Goal: Task Accomplishment & Management: Use online tool/utility

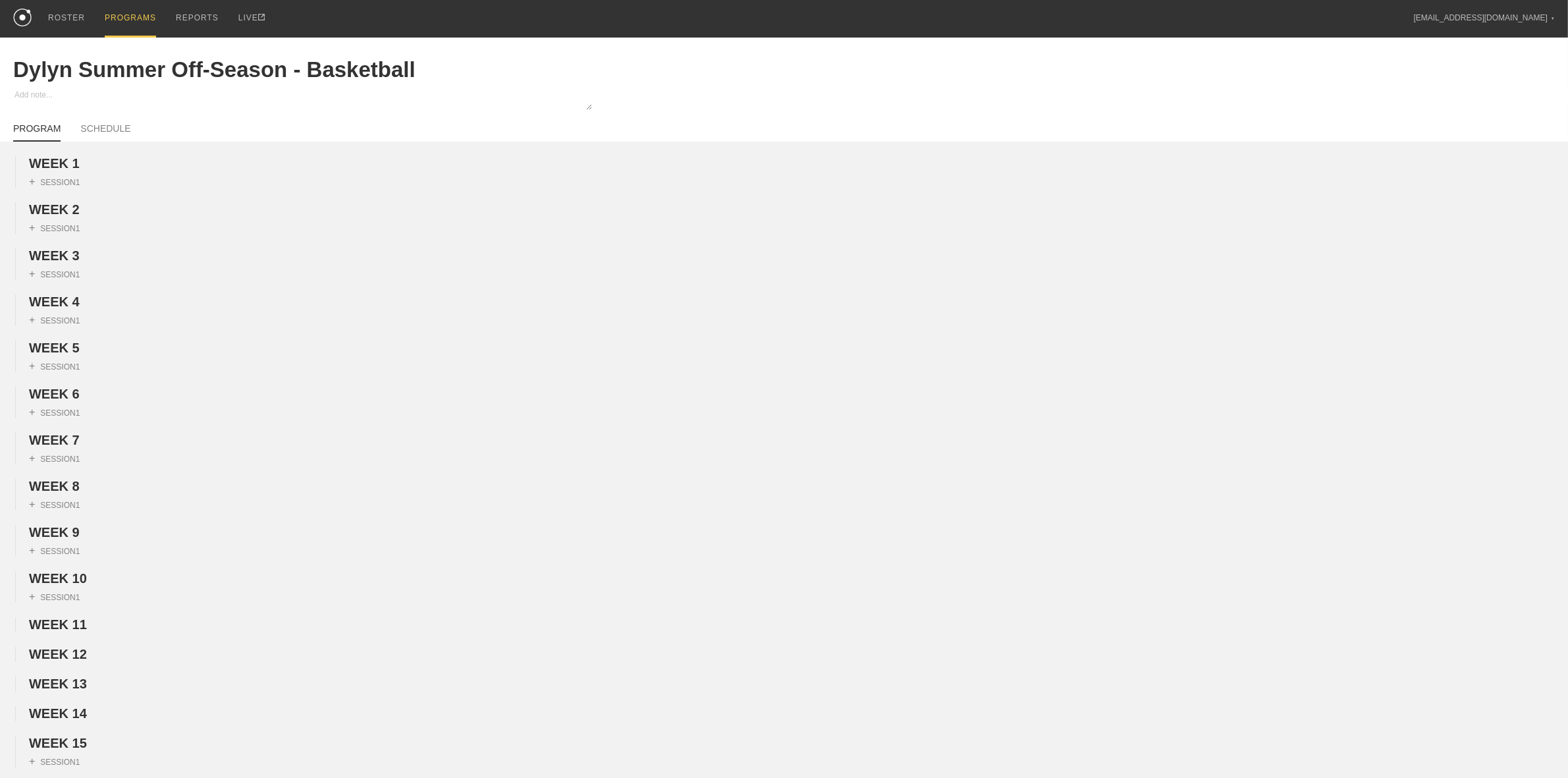
click at [119, 17] on div "PROGRAMS" at bounding box center [130, 18] width 51 height 38
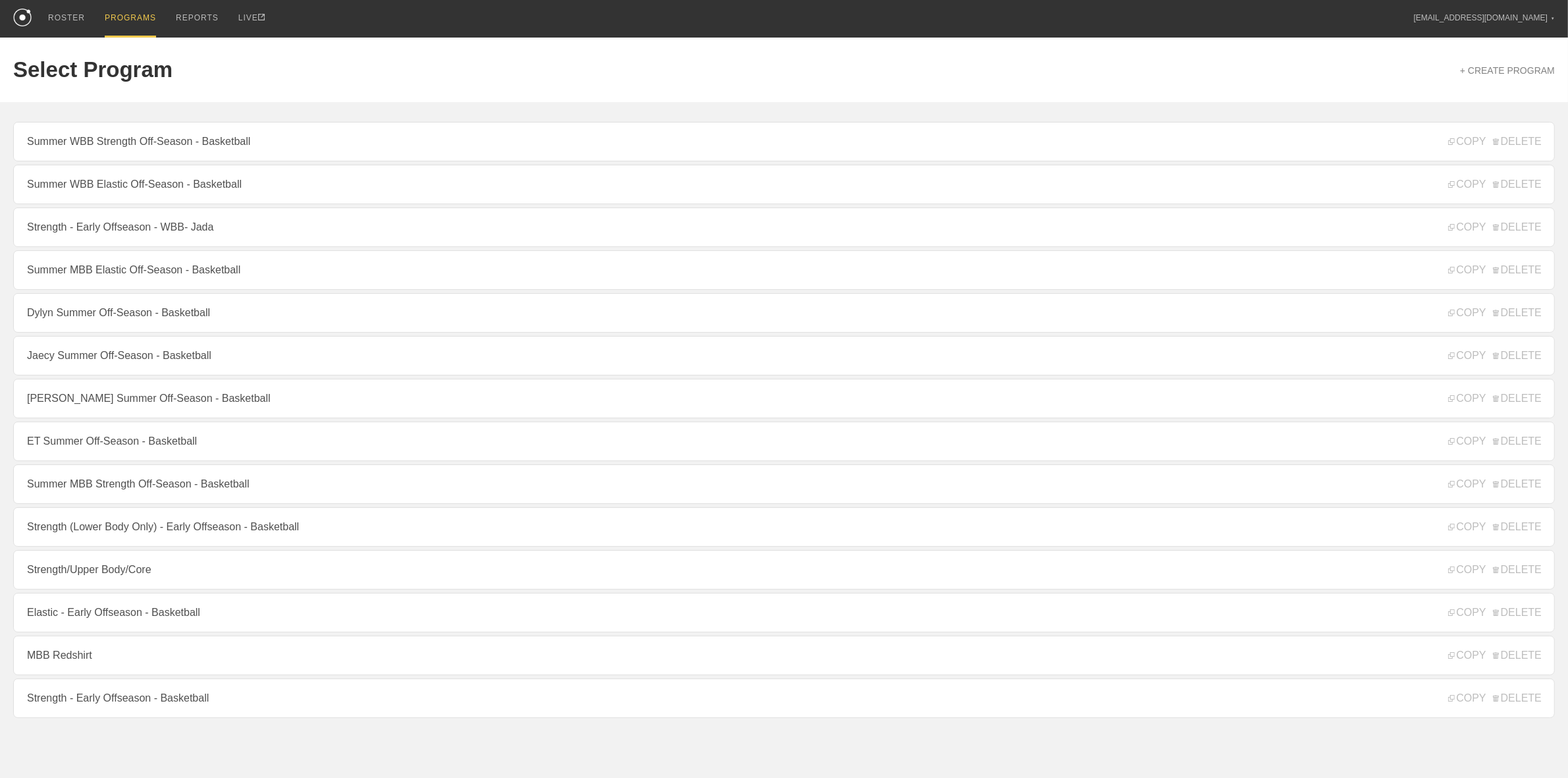
click at [96, 360] on link "Jaecy Summer Off-Season - Basketball" at bounding box center [784, 355] width 1542 height 39
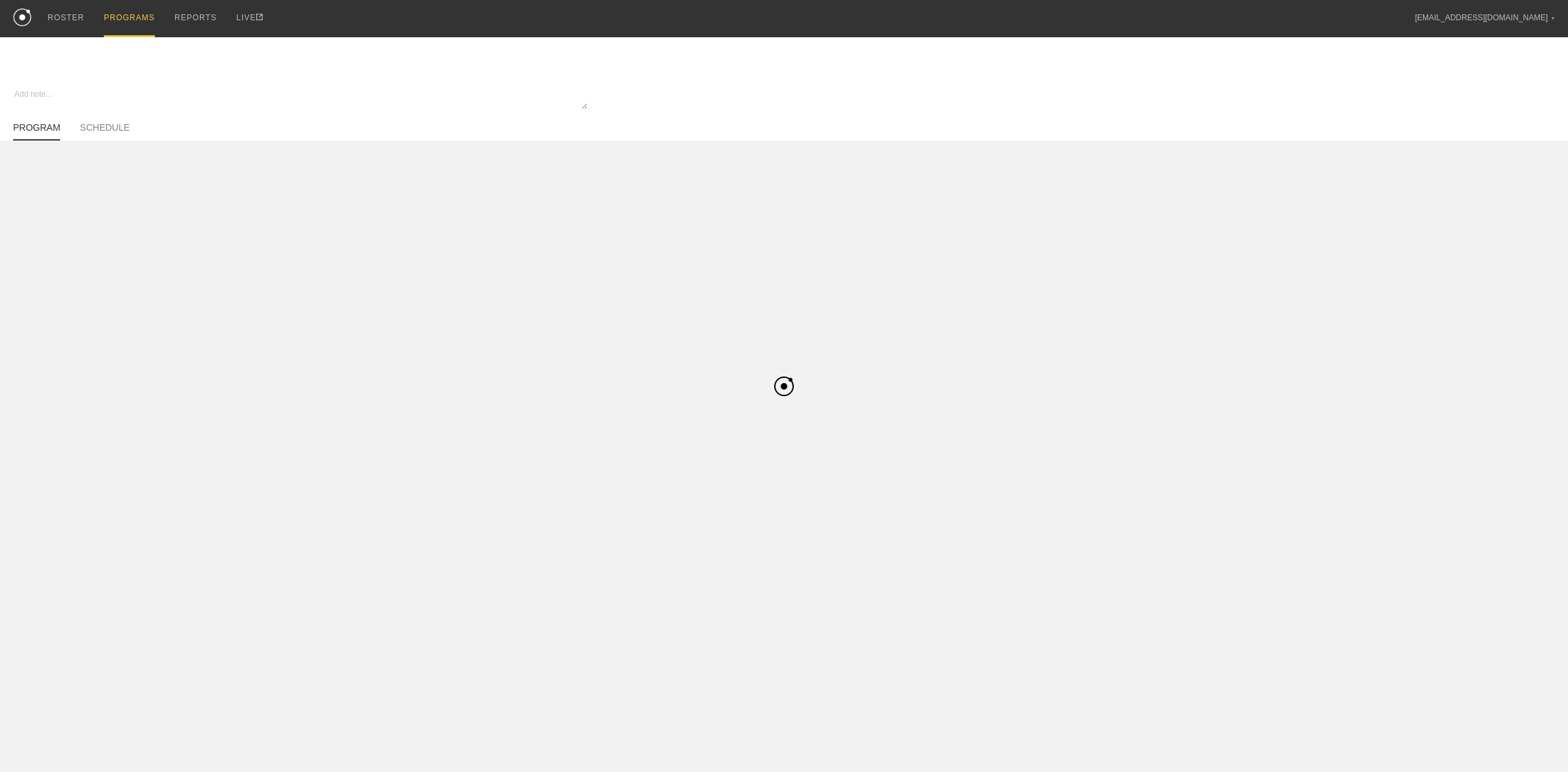
type textarea "x"
type input "Jaecy Summer Off-Season - Basketball"
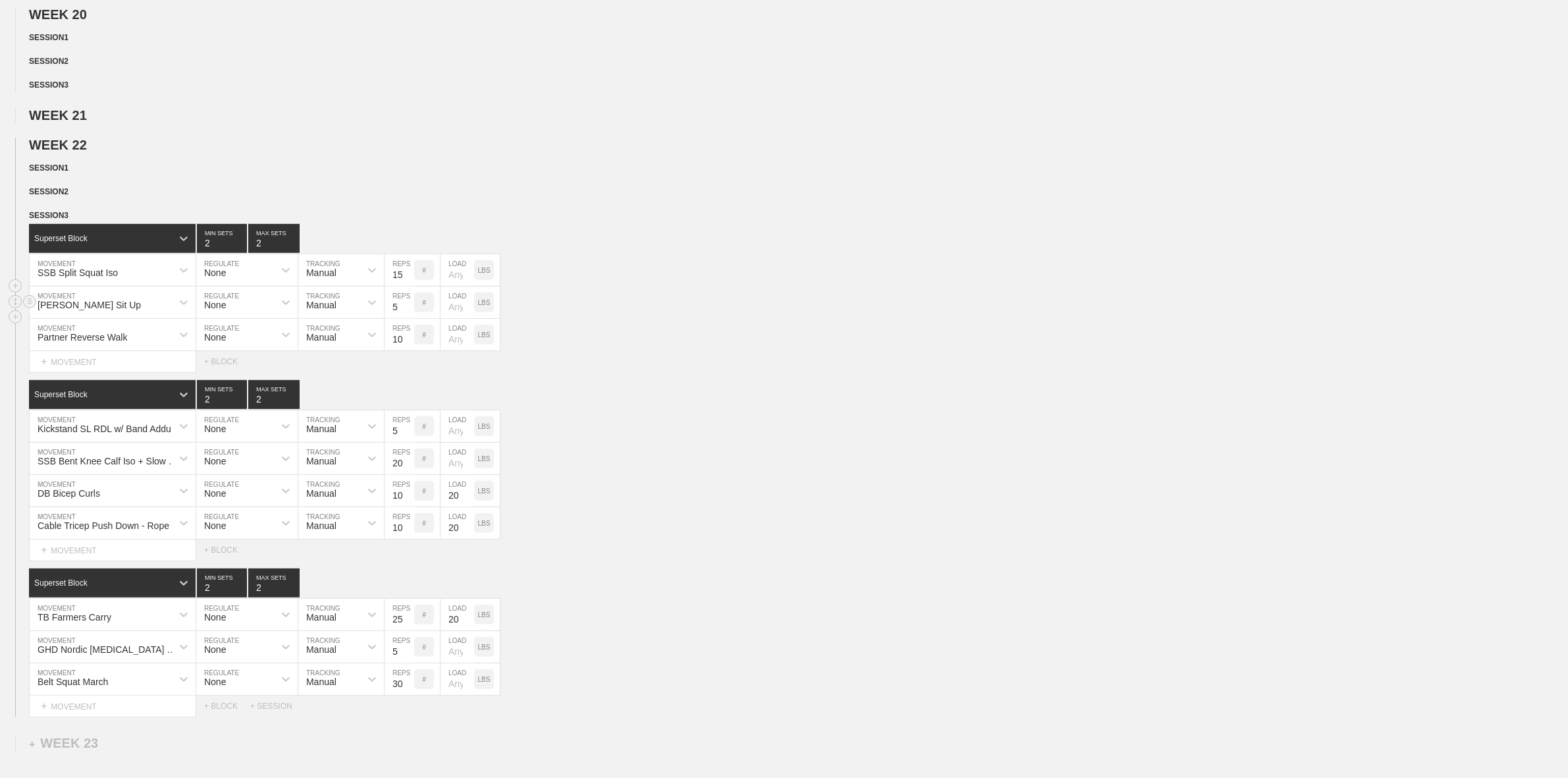
scroll to position [741, 0]
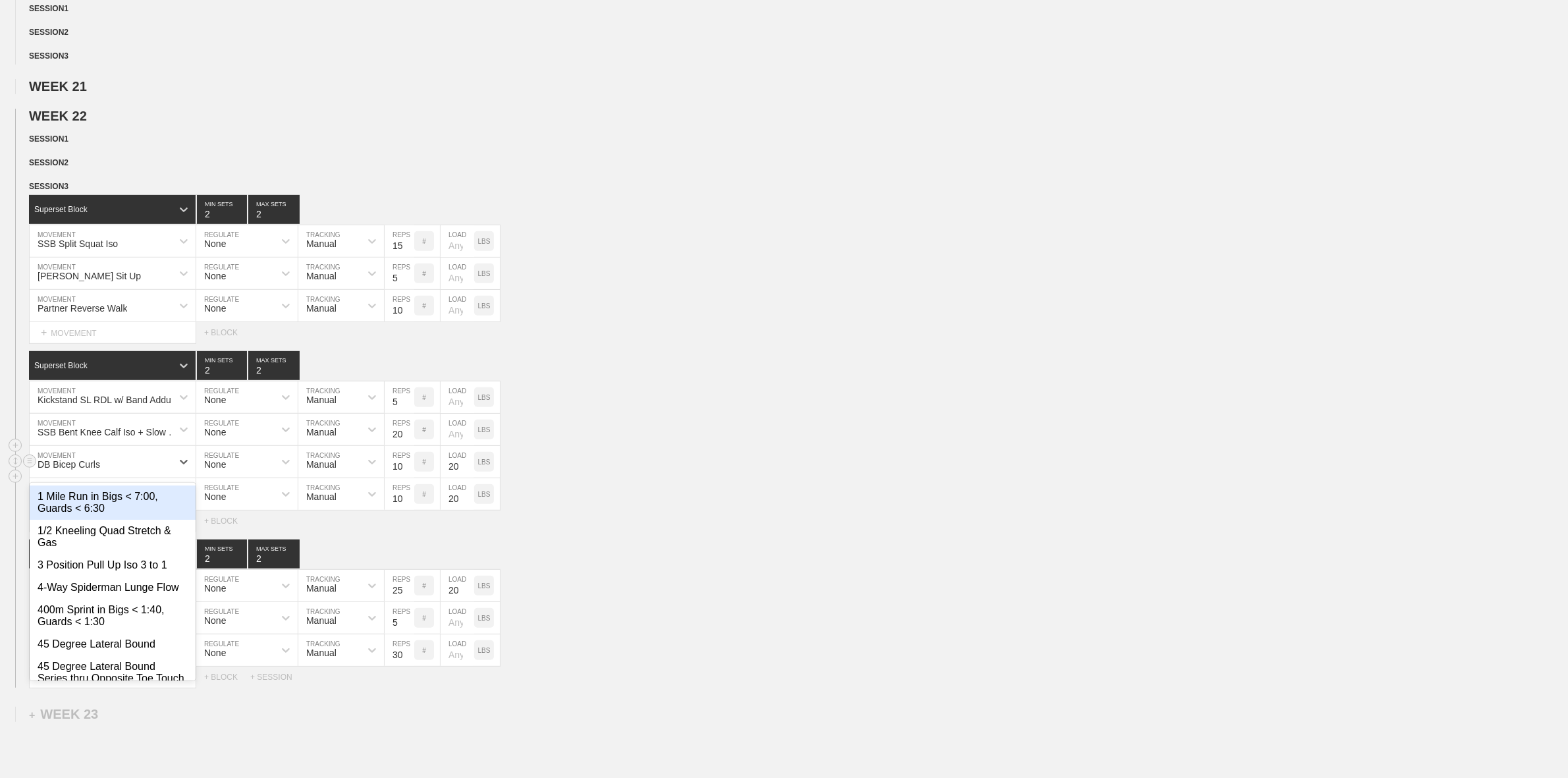
click at [106, 472] on div "DB Bicep Curls" at bounding box center [101, 462] width 142 height 22
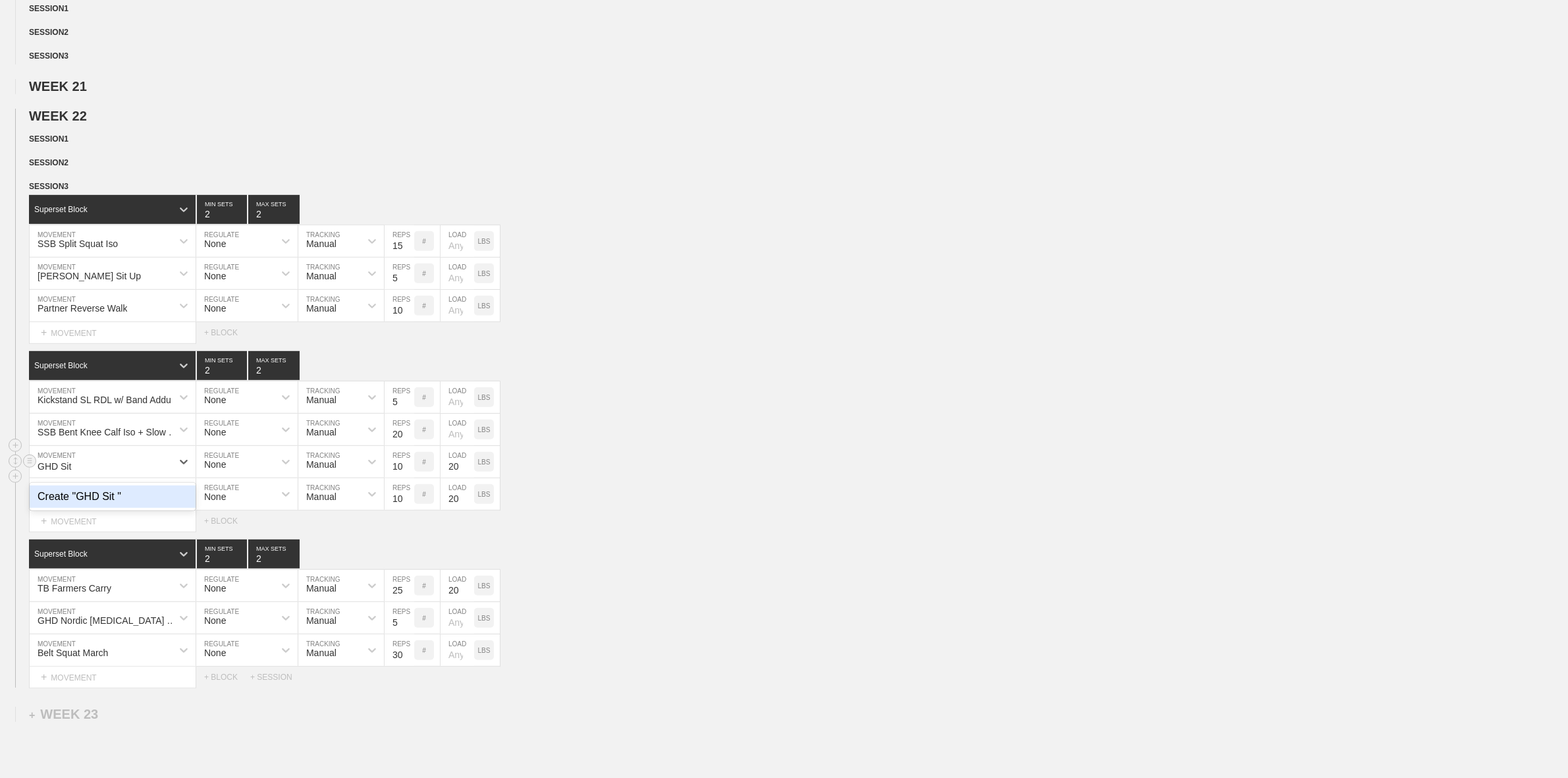
type input "GHD Sit Up"
click at [456, 478] on input "20" at bounding box center [457, 462] width 34 height 32
click at [669, 414] on div "Kickstand SL RDL w/ Band Adduction Iso MOVEMENT None REGULATE Manual TRACKING 5…" at bounding box center [784, 398] width 1568 height 33
click at [73, 510] on div "Cable Tricep Push Down - Rope" at bounding box center [112, 493] width 166 height 32
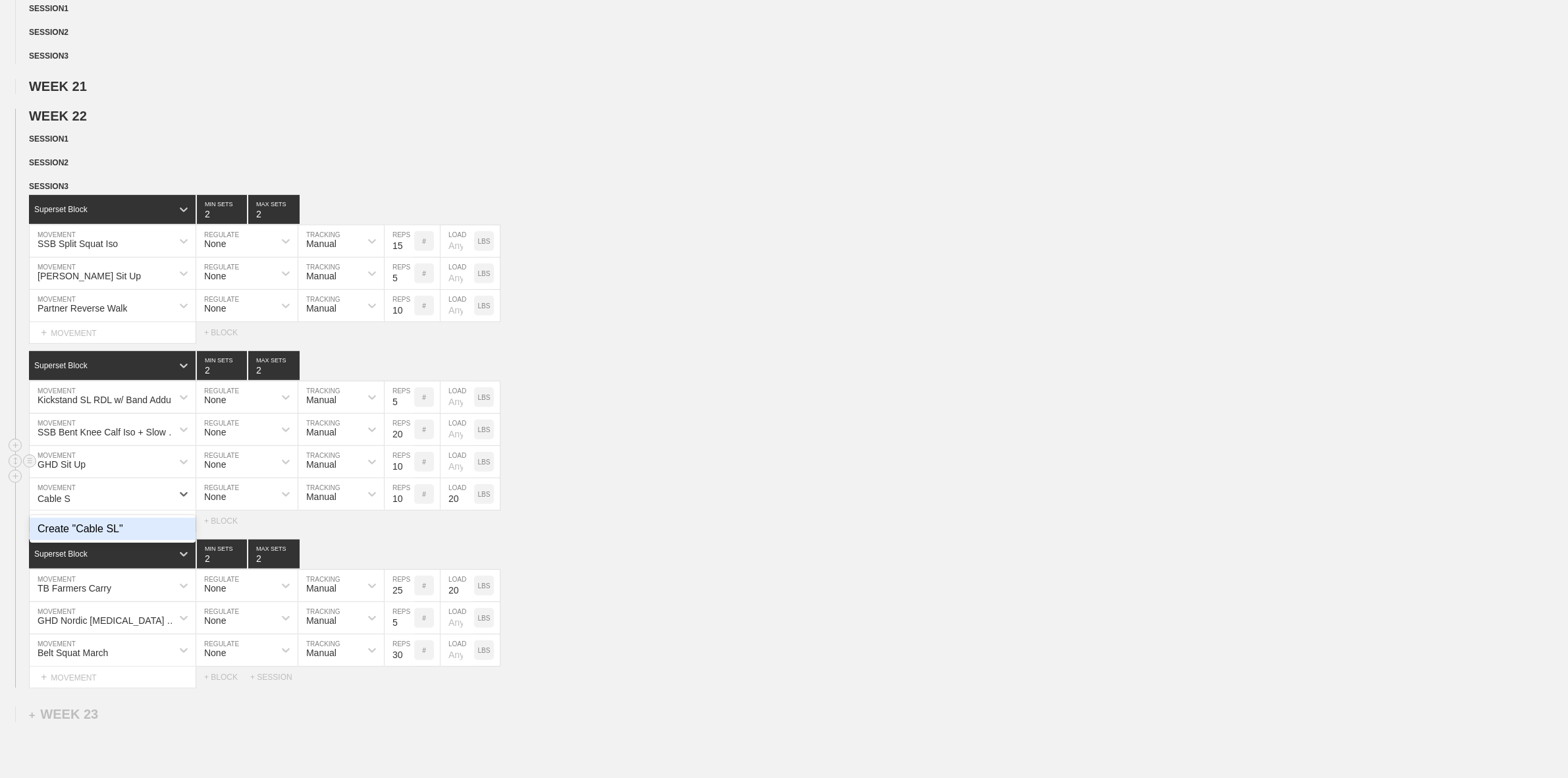
type input "Cable"
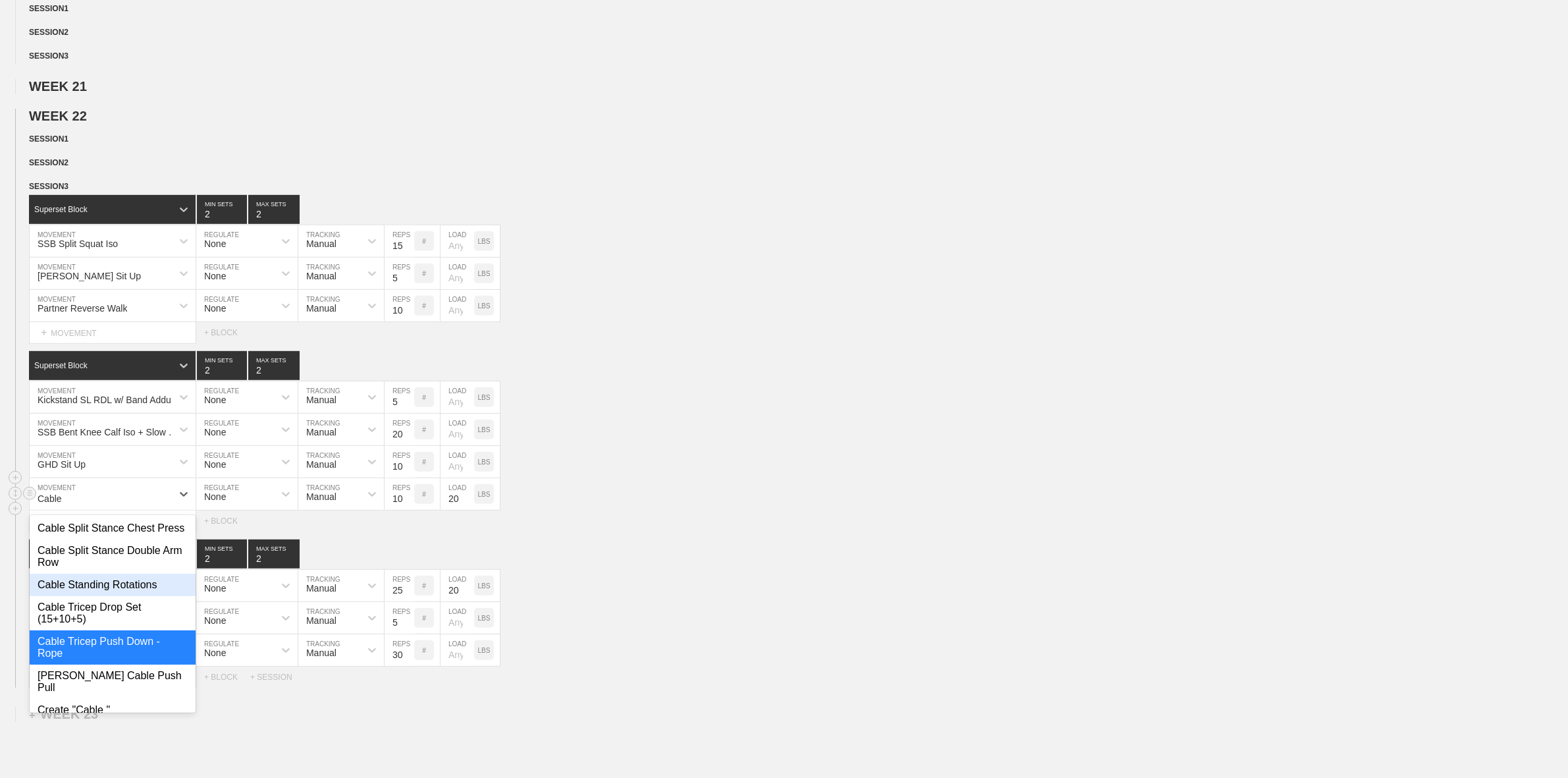
scroll to position [659, 0]
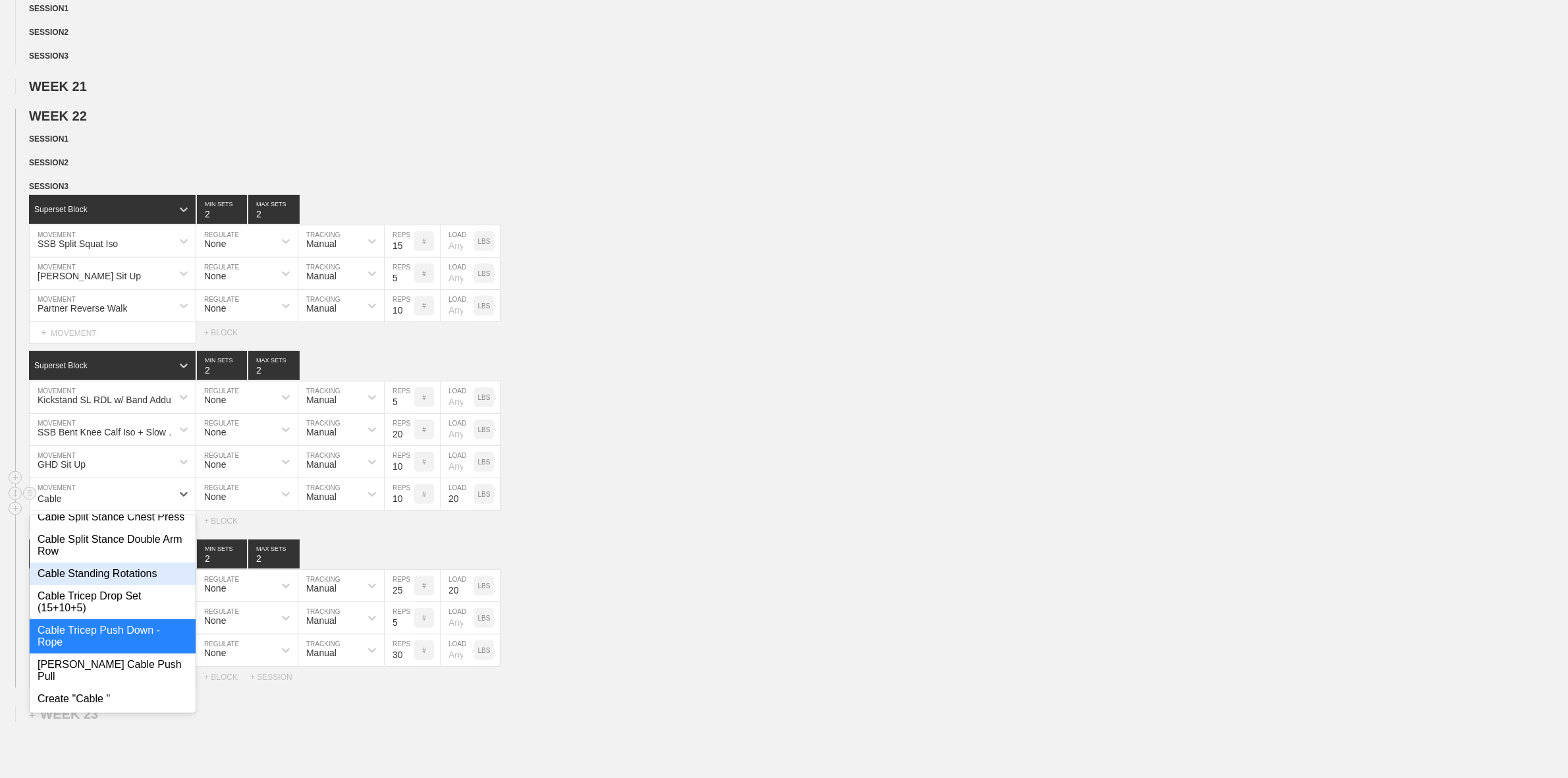
click at [112, 585] on div "Cable Standing Rotations" at bounding box center [112, 573] width 166 height 22
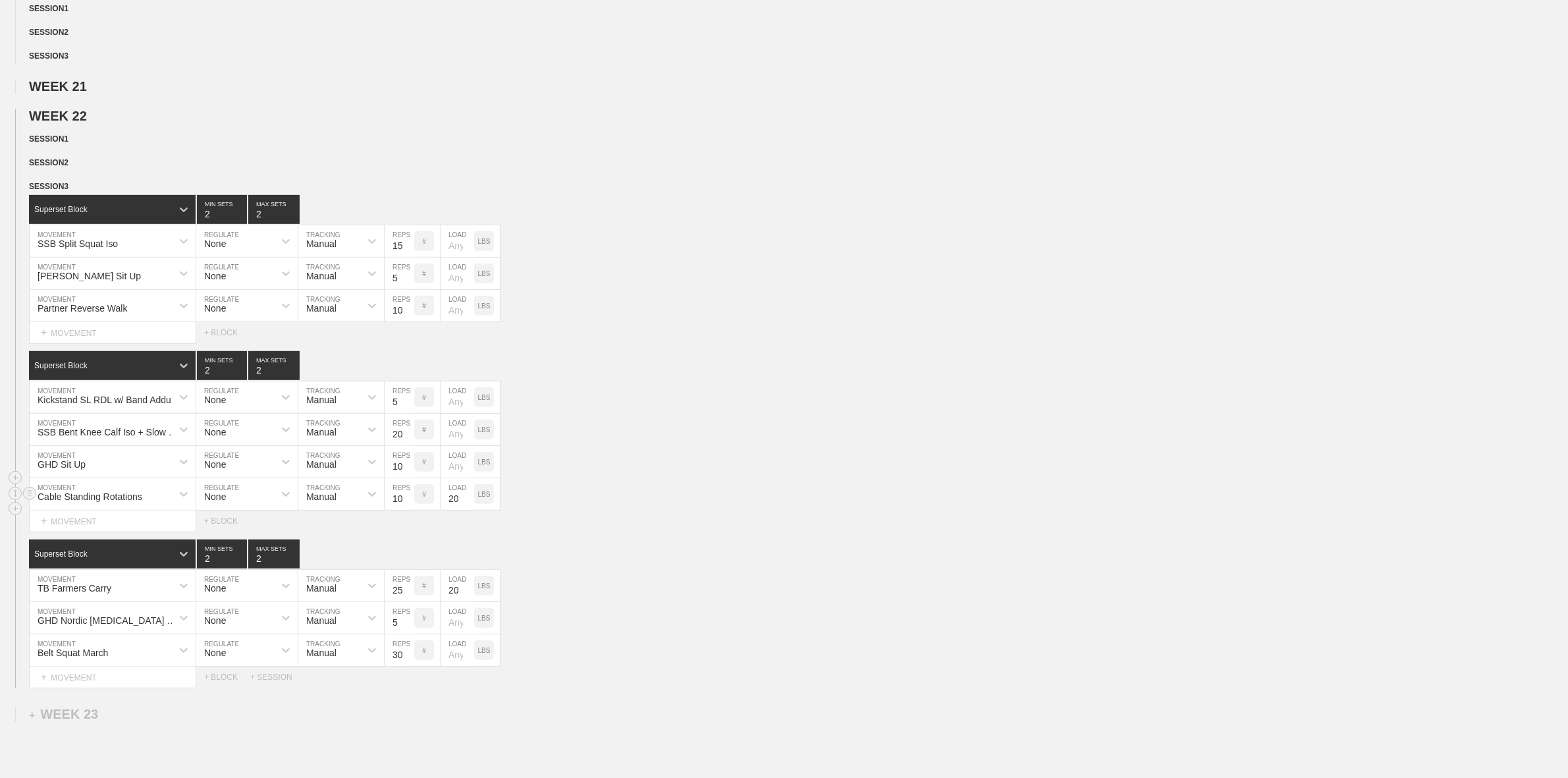
click at [401, 510] on input "10" at bounding box center [399, 493] width 30 height 32
click at [676, 373] on div "Superset Block 2 MIN SETS 2 MAX SETS" at bounding box center [798, 365] width 1539 height 29
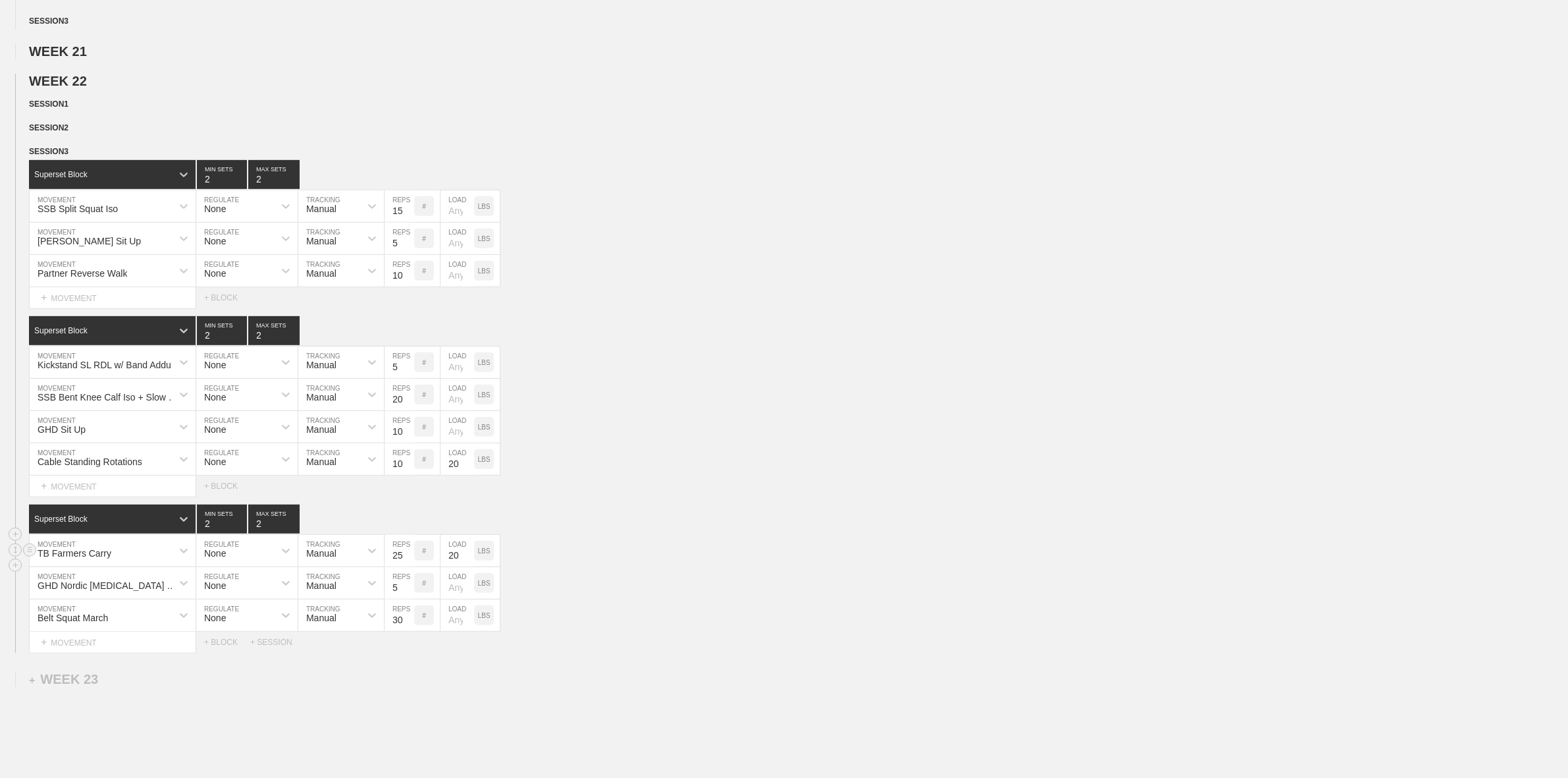
click at [97, 566] on div "TB Farmers Carry" at bounding box center [112, 550] width 166 height 32
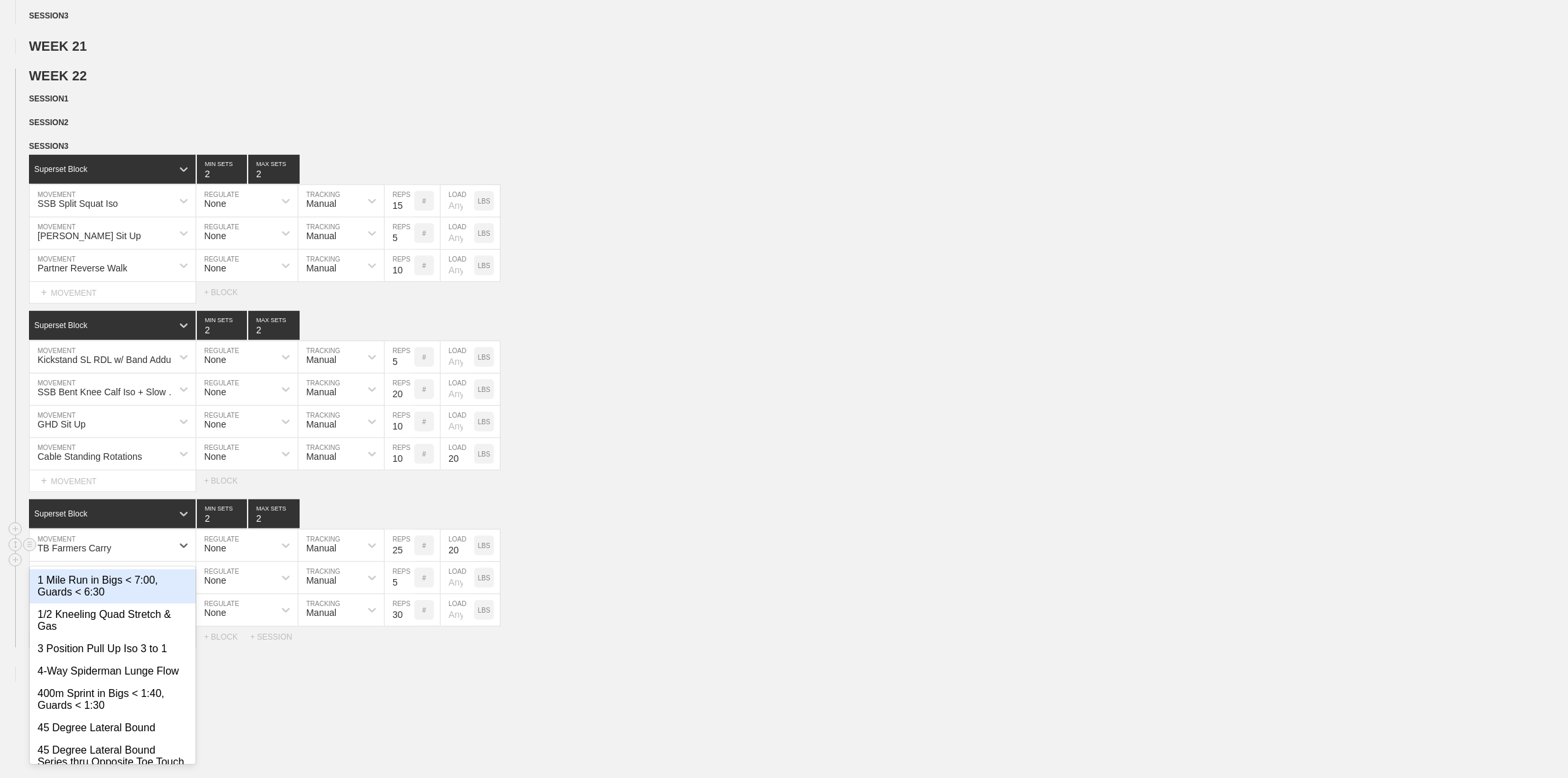
scroll to position [785, 0]
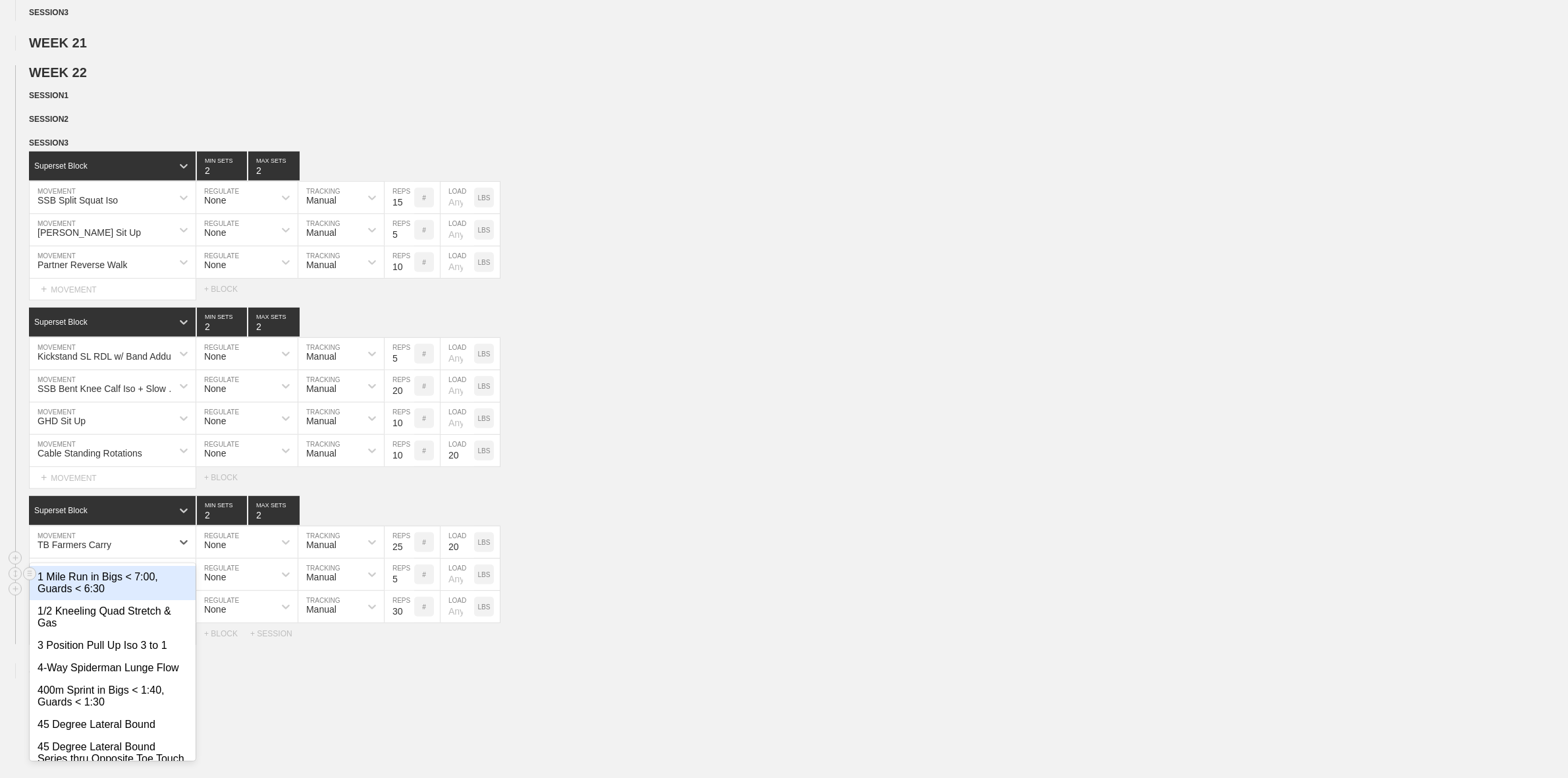
click at [681, 591] on div "GHD Nordic [MEDICAL_DATA] Curl MOVEMENT None REGULATE Manual TRACKING 5 REPS # …" at bounding box center [784, 575] width 1568 height 33
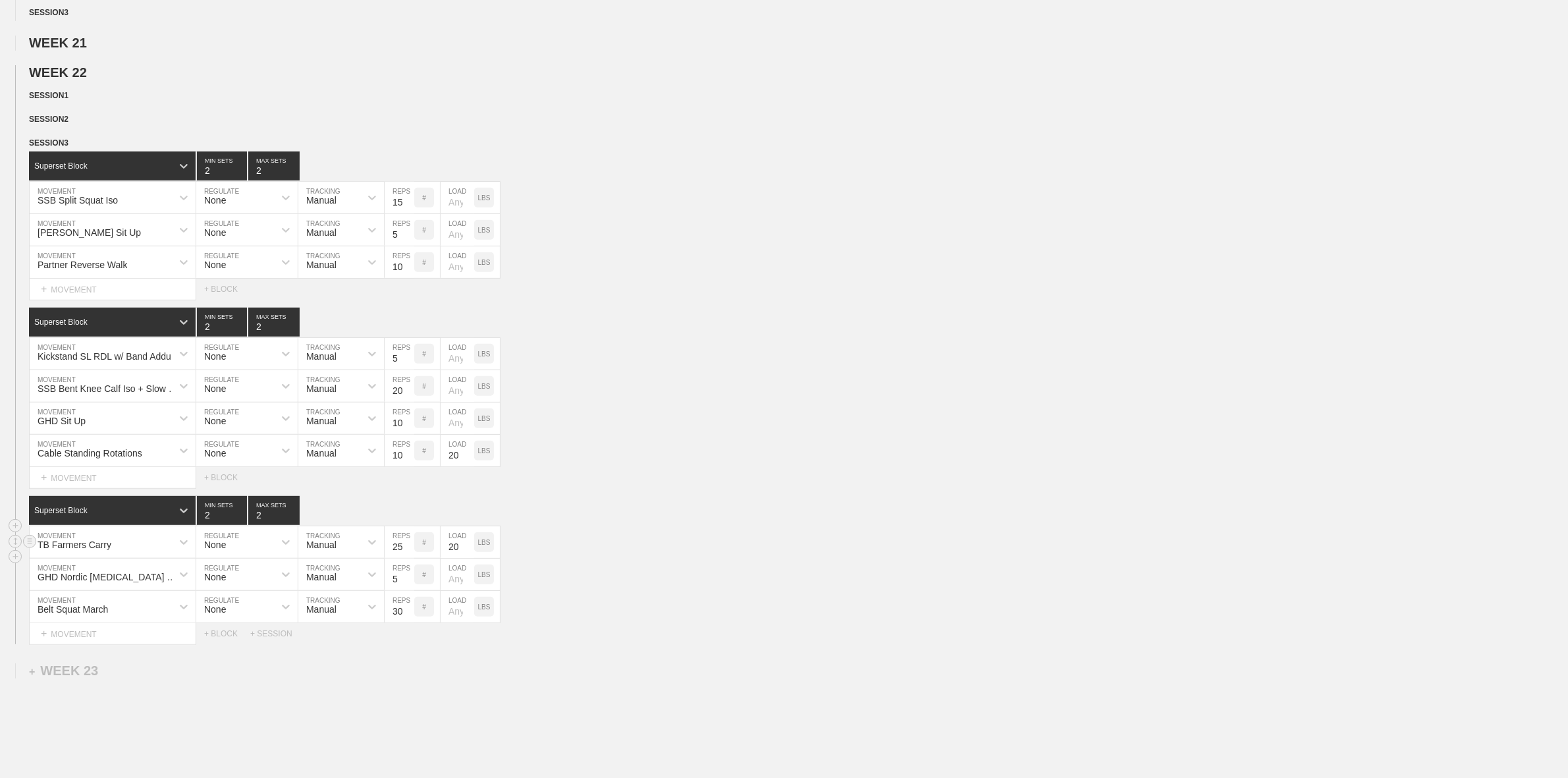
click at [90, 549] on div "TB Farmers Carry" at bounding box center [101, 541] width 142 height 22
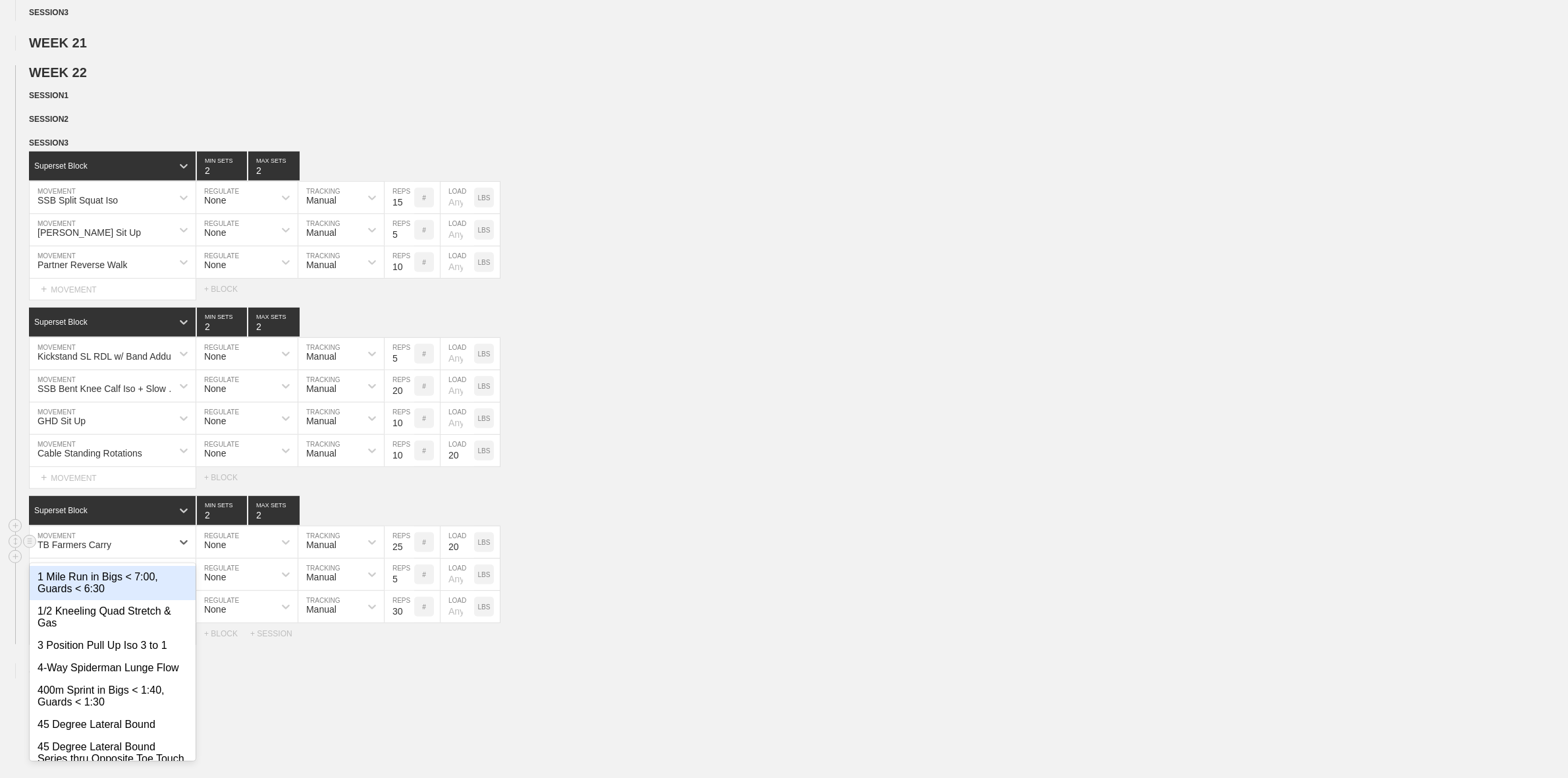
type input "A"
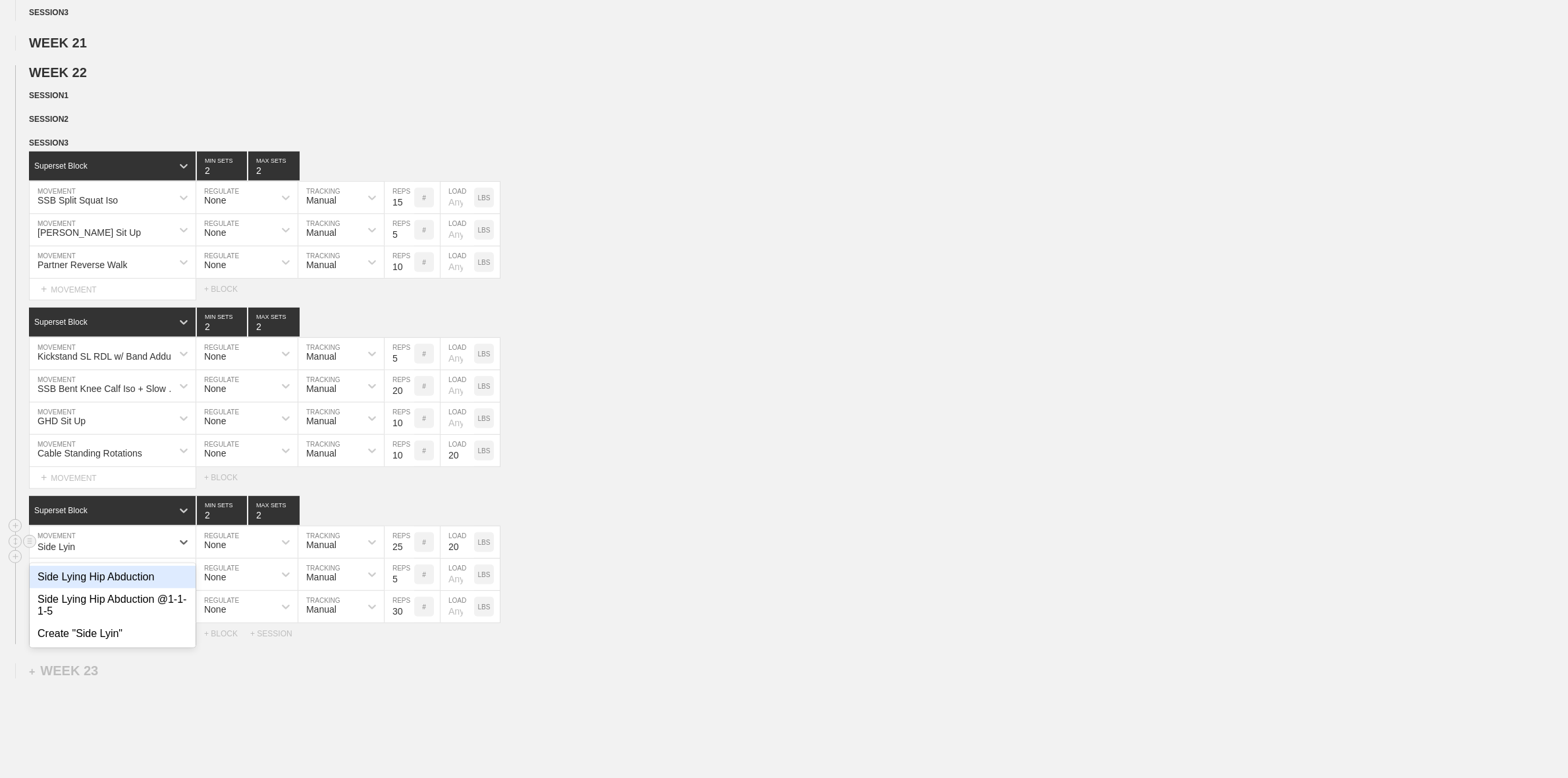
type input "Side Lying"
click at [106, 621] on div "Side Lying Hip Abduction @1-1-1-5" at bounding box center [112, 606] width 166 height 35
click at [401, 558] on input "25" at bounding box center [399, 541] width 30 height 32
type input "5"
click at [451, 549] on input "20" at bounding box center [457, 541] width 34 height 32
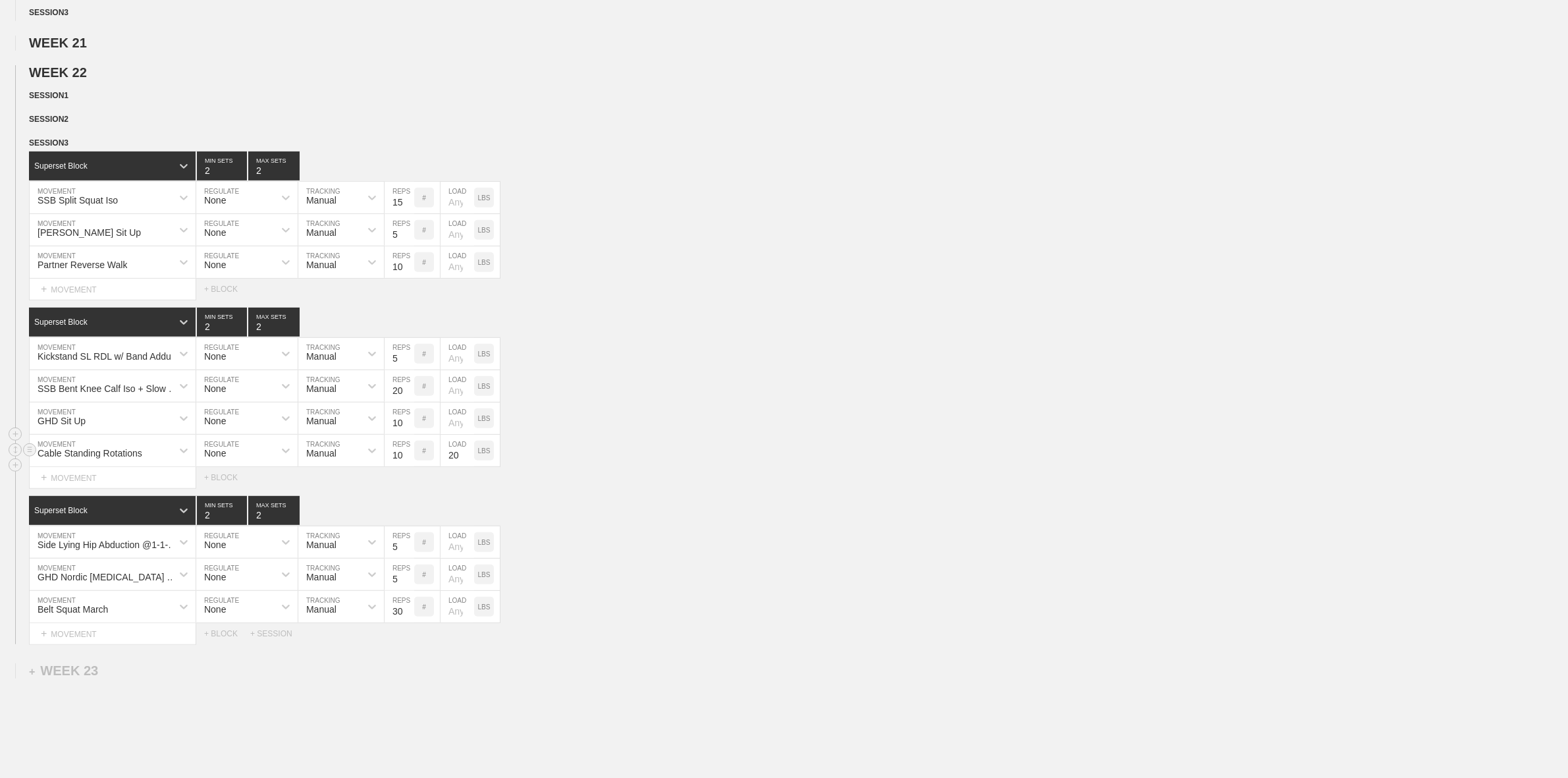
click at [666, 467] on div "Cable Standing Rotations MOVEMENT None REGULATE Manual TRACKING 10 REPS # 20 LO…" at bounding box center [784, 451] width 1568 height 33
click at [453, 463] on input "20" at bounding box center [457, 450] width 34 height 32
click at [561, 455] on div "Cable Standing Rotations MOVEMENT None REGULATE Manual TRACKING 10 REPS # LOAD …" at bounding box center [784, 451] width 1568 height 33
click at [411, 100] on div "SESSION 1" at bounding box center [798, 96] width 1539 height 15
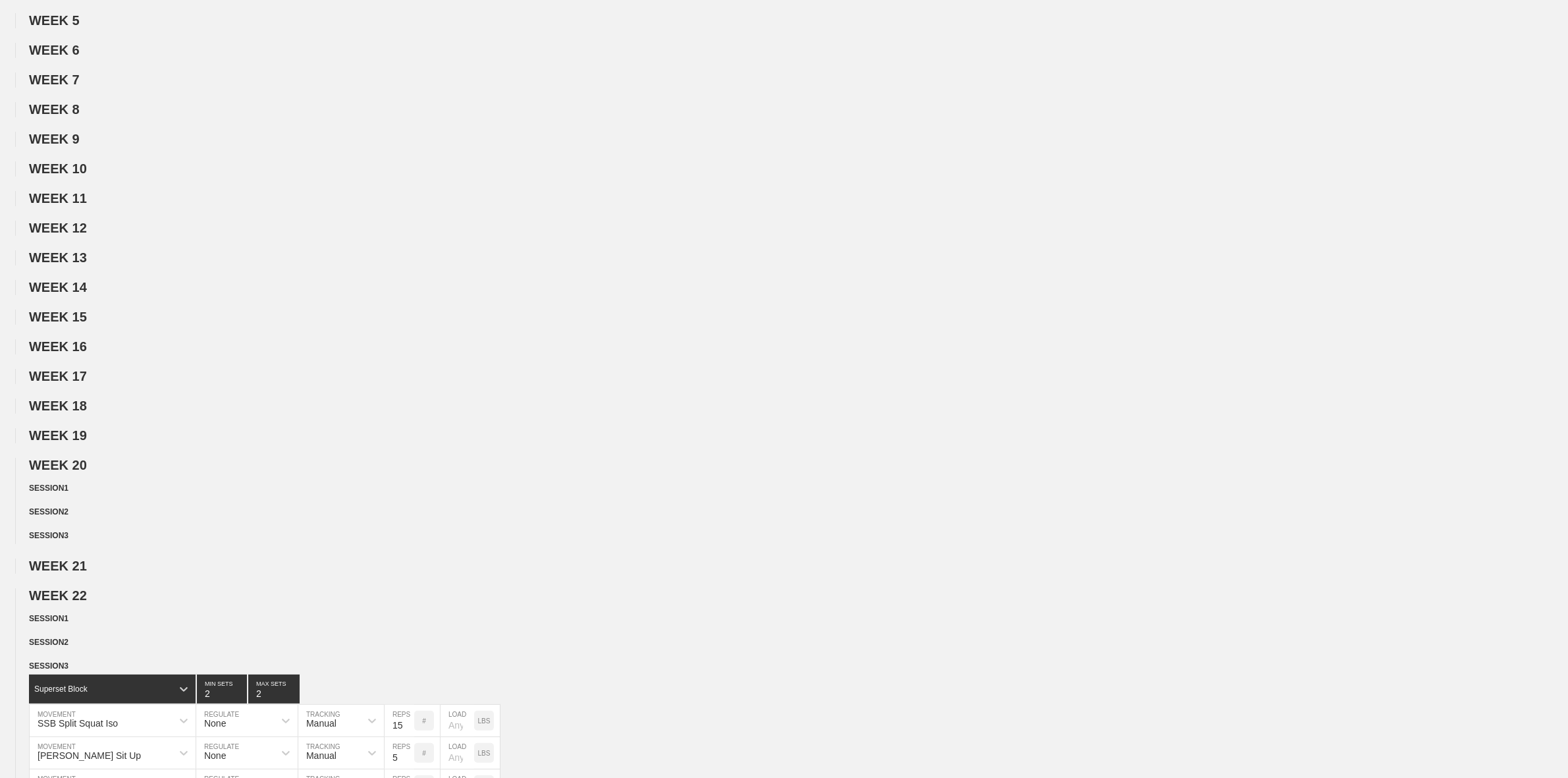
scroll to position [494, 0]
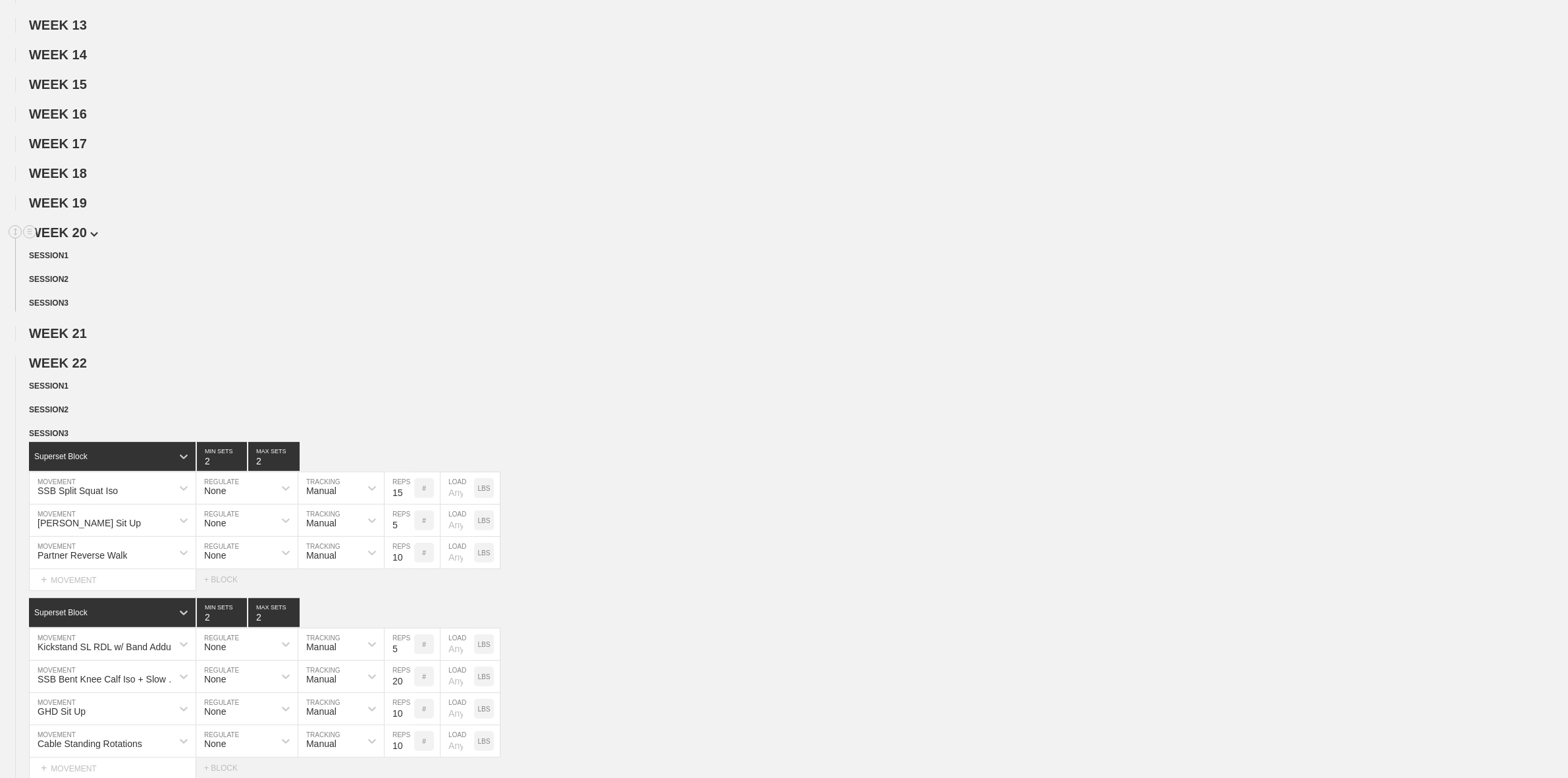
click at [90, 238] on img at bounding box center [94, 234] width 8 height 5
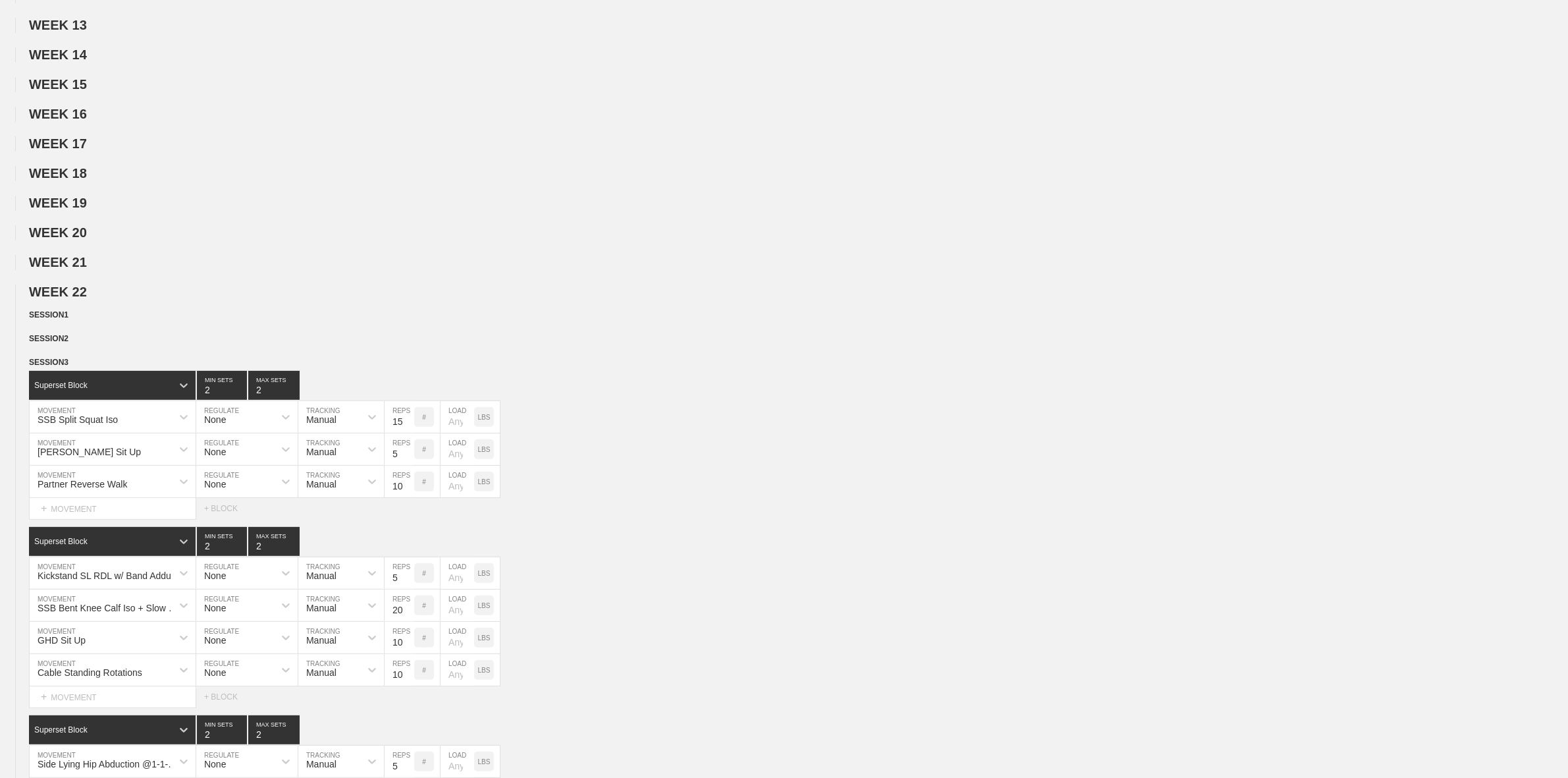
scroll to position [0, 0]
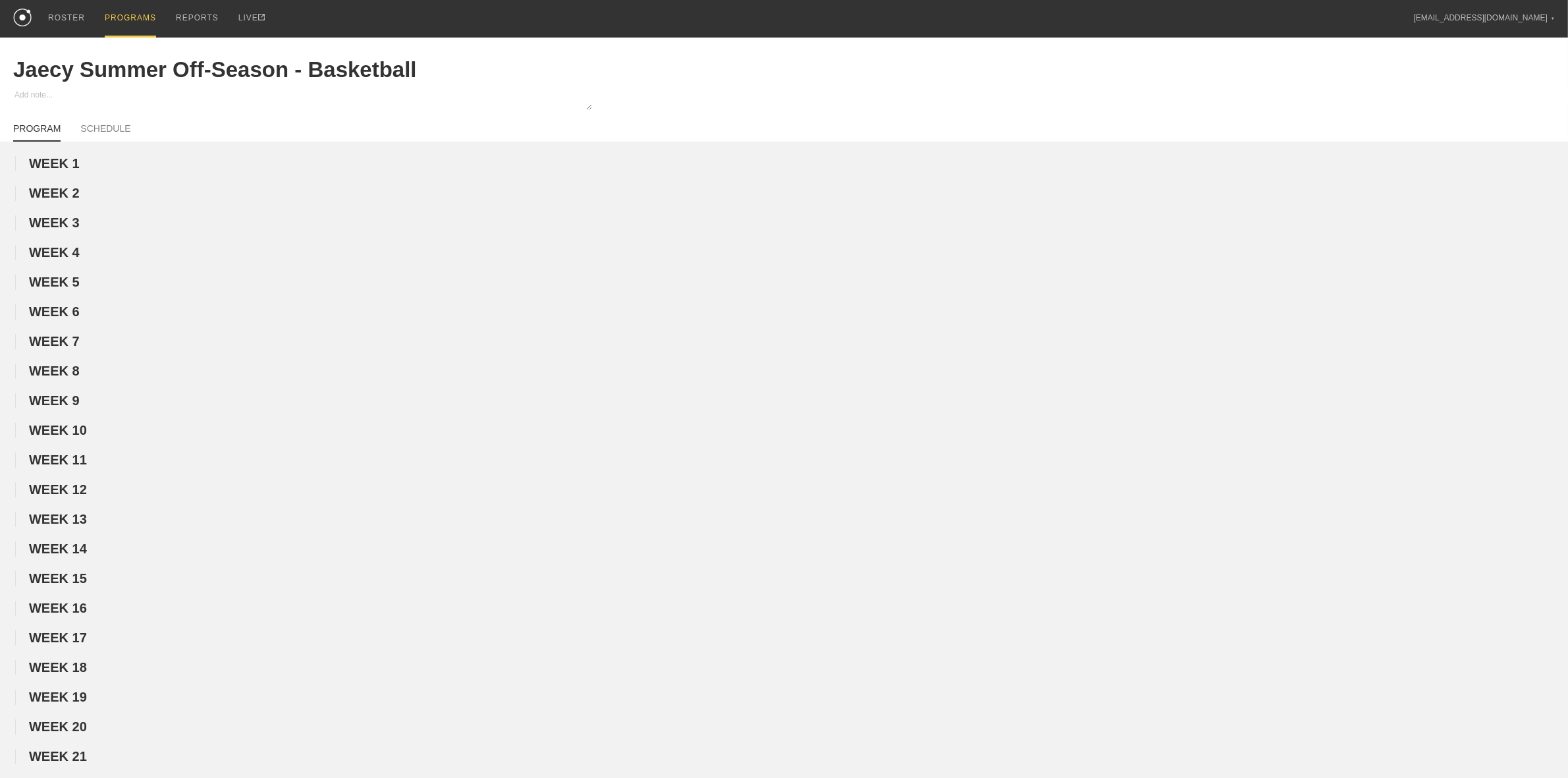
click at [126, 18] on div "PROGRAMS" at bounding box center [130, 18] width 51 height 38
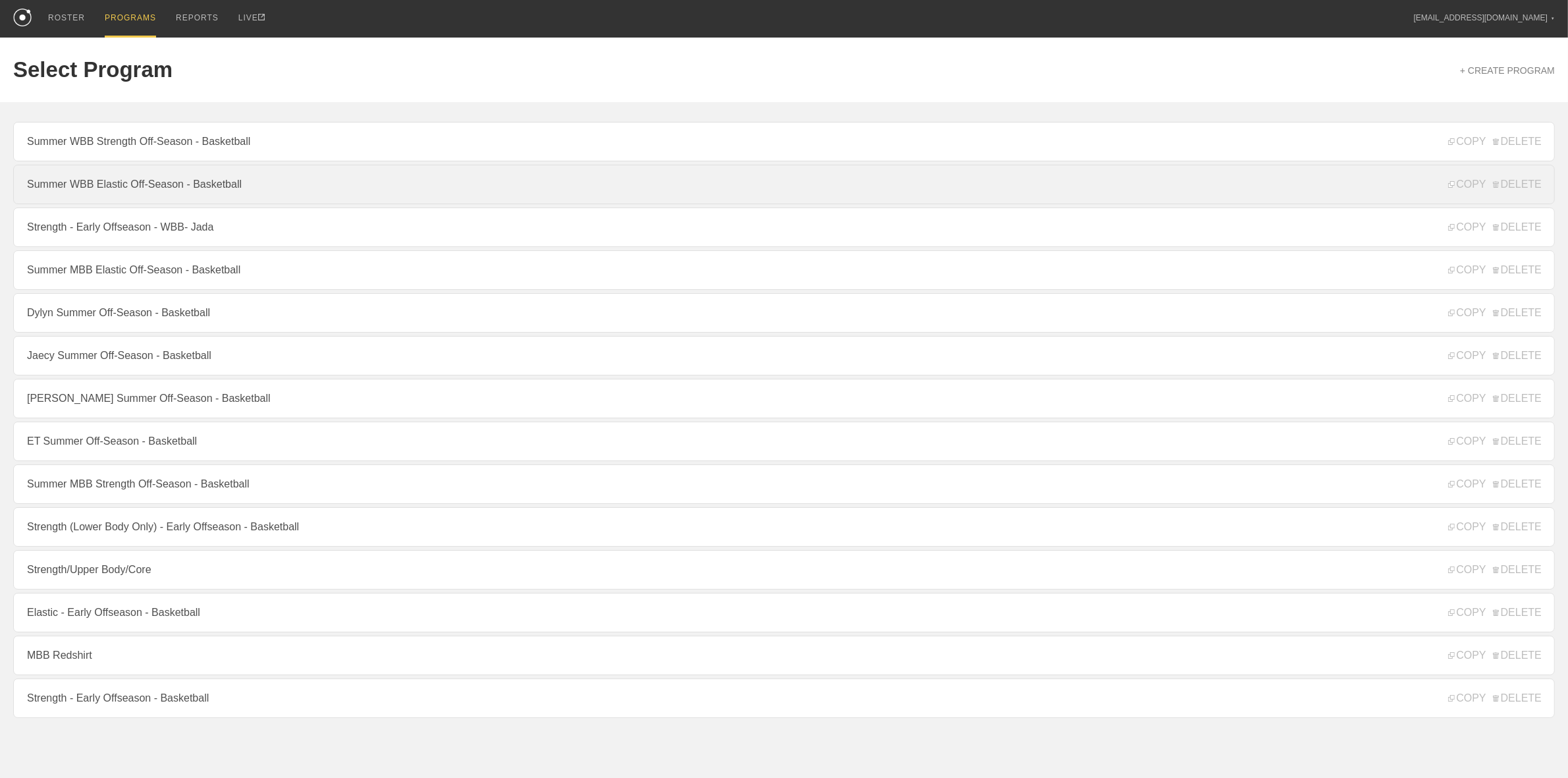
click at [125, 187] on link "Summer WBB Elastic Off-Season - Basketball" at bounding box center [784, 184] width 1542 height 39
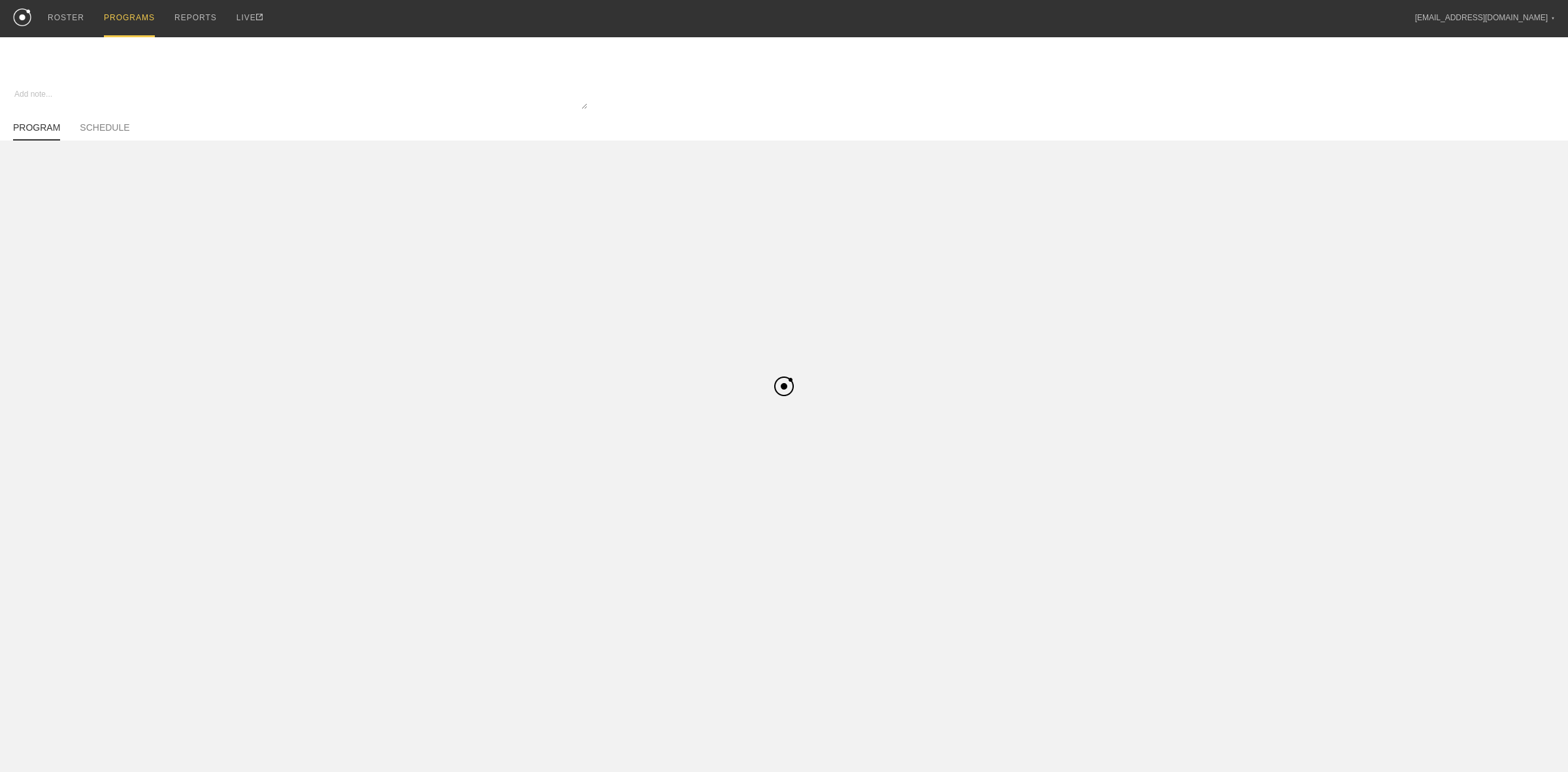
type textarea "x"
type input "Summer WBB Elastic Off-Season - Basketball"
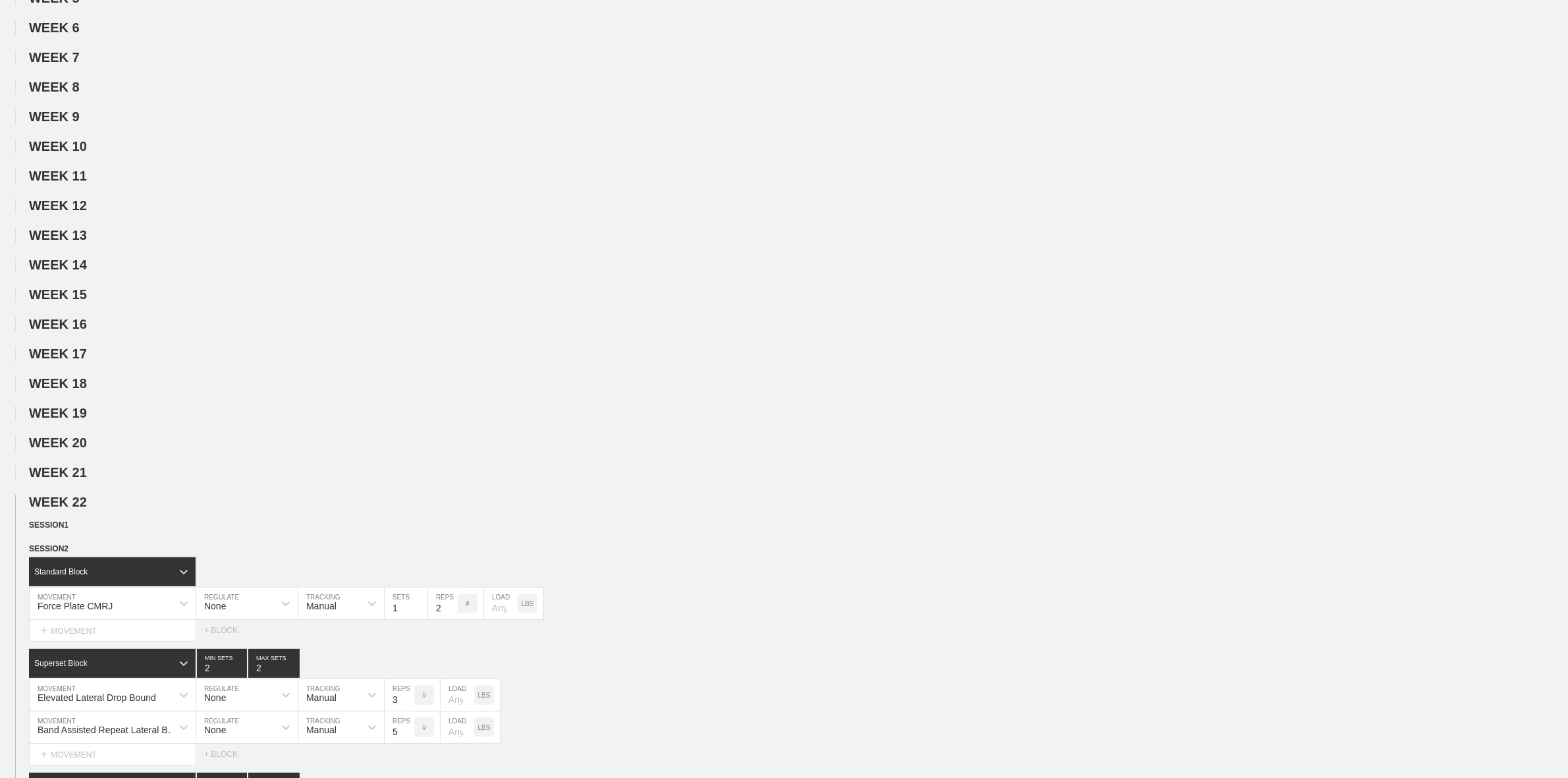
scroll to position [659, 0]
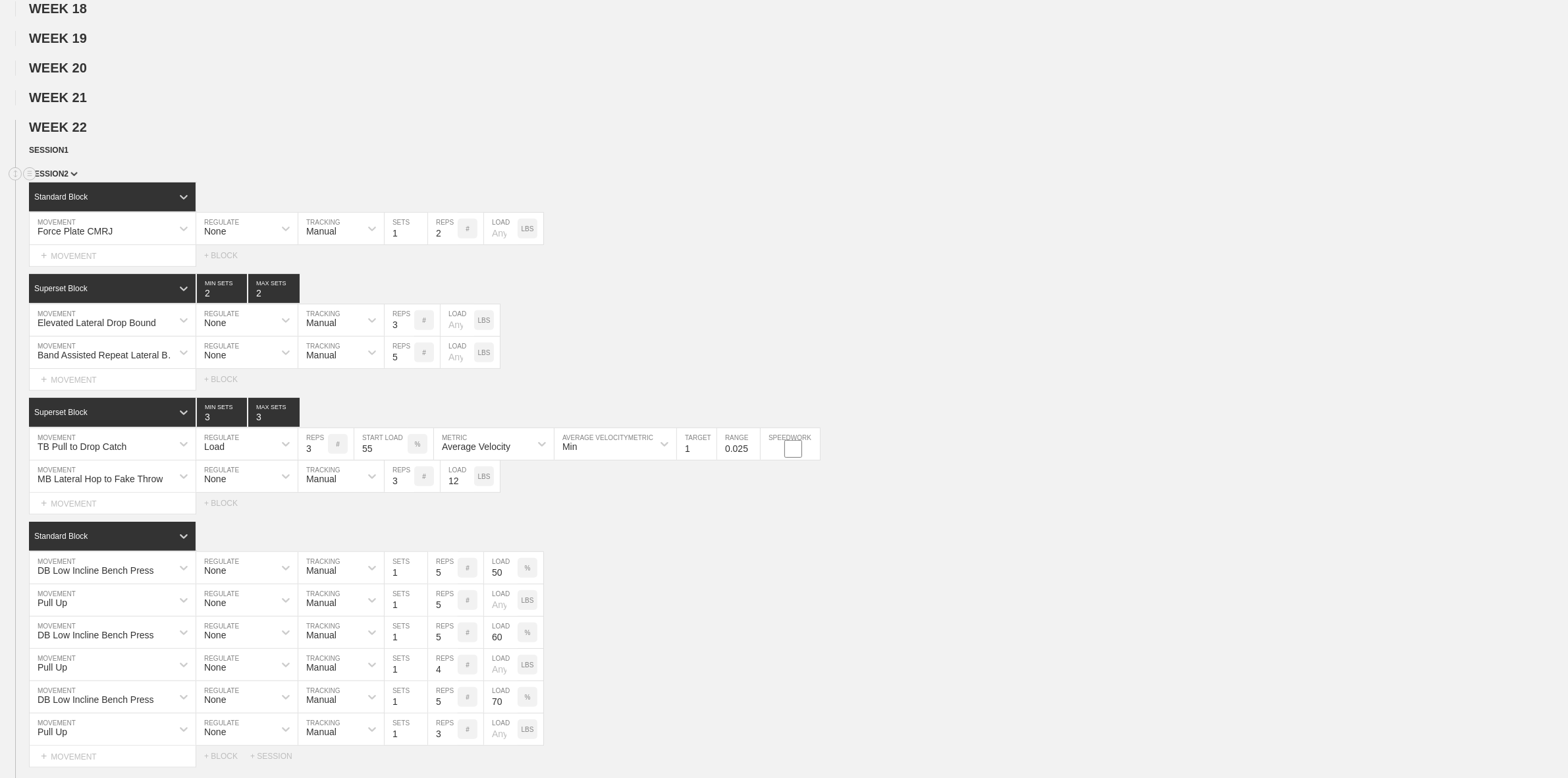
click at [73, 177] on img at bounding box center [74, 174] width 8 height 5
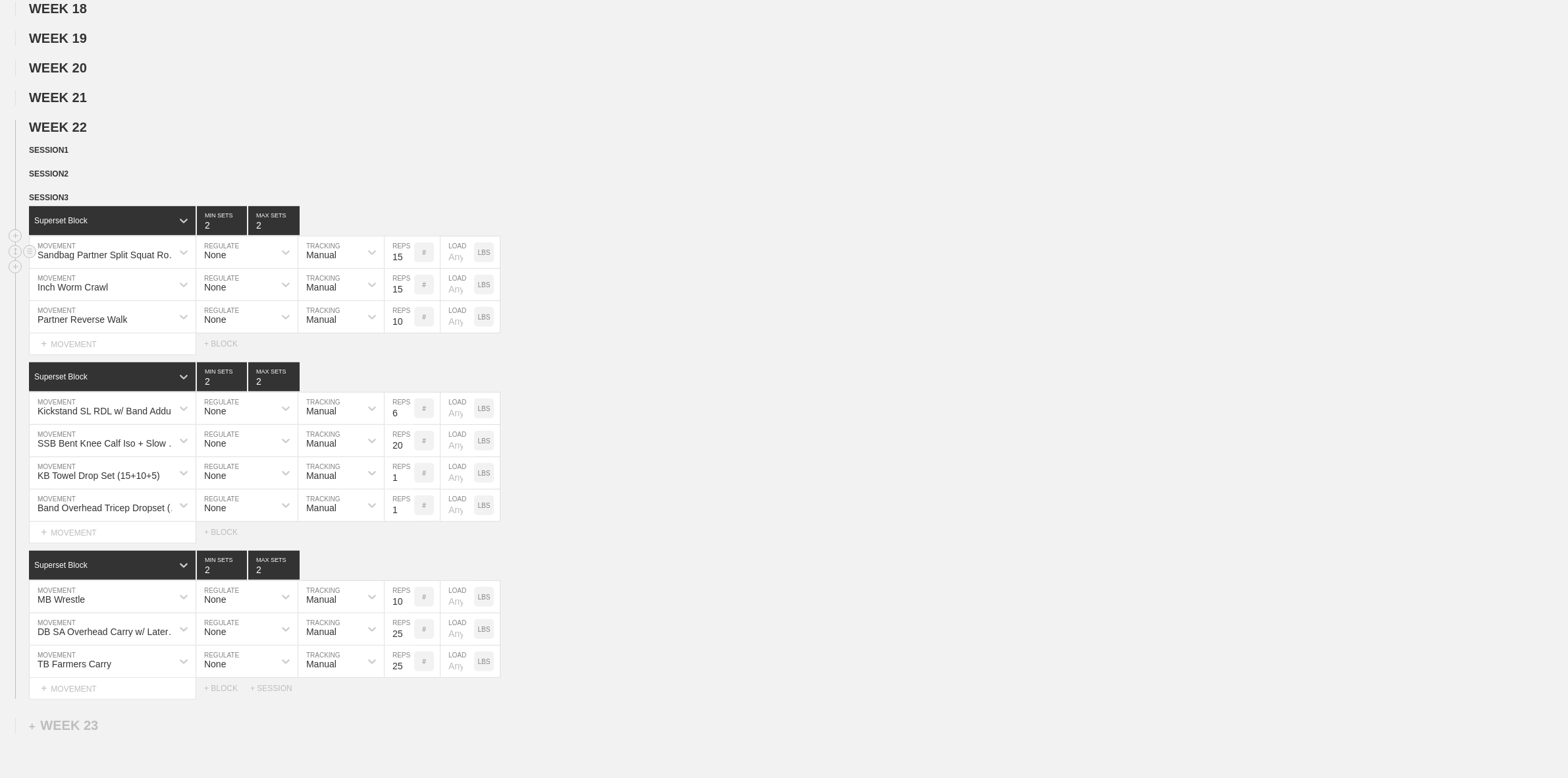
click at [457, 268] on input "number" at bounding box center [457, 252] width 34 height 32
type input "50"
click at [538, 269] on div "Sandbag Partner Split Squat Rotational Handoff MOVEMENT None REGULATE Manual TR…" at bounding box center [784, 253] width 1568 height 33
